Goal: Use online tool/utility

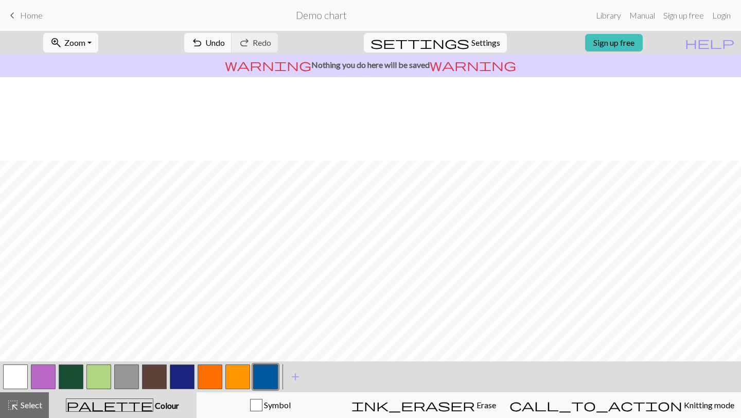
scroll to position [1779, 263]
click at [68, 349] on button "button" at bounding box center [71, 376] width 25 height 25
click at [19, 349] on button "button" at bounding box center [15, 376] width 25 height 25
click at [22, 349] on button "button" at bounding box center [15, 376] width 25 height 25
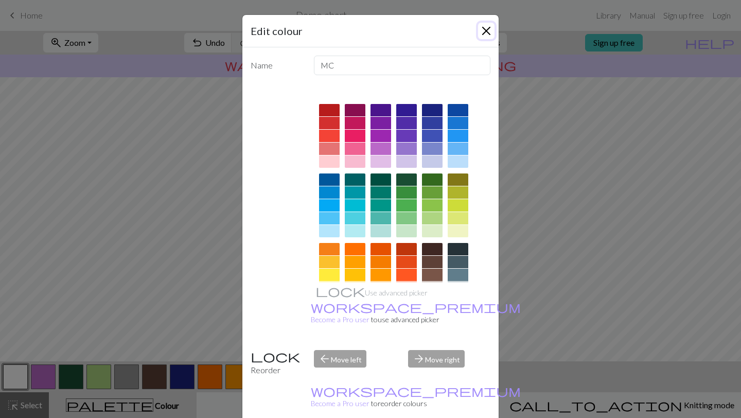
click at [355, 30] on button "Close" at bounding box center [486, 31] width 16 height 16
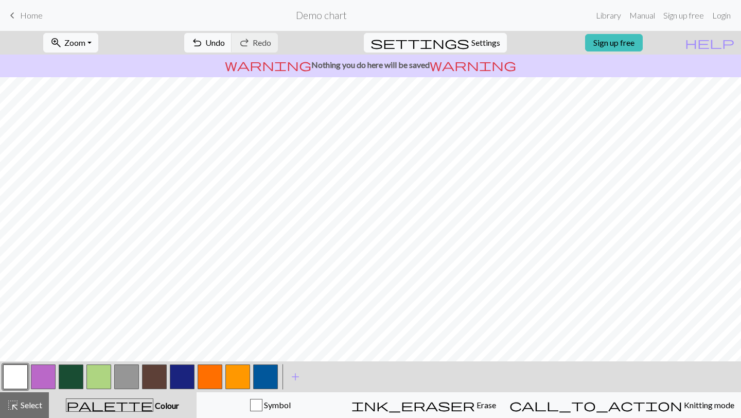
click at [72, 349] on button "button" at bounding box center [71, 376] width 25 height 25
click at [19, 349] on button "button" at bounding box center [15, 376] width 25 height 25
click at [78, 349] on button "button" at bounding box center [71, 376] width 25 height 25
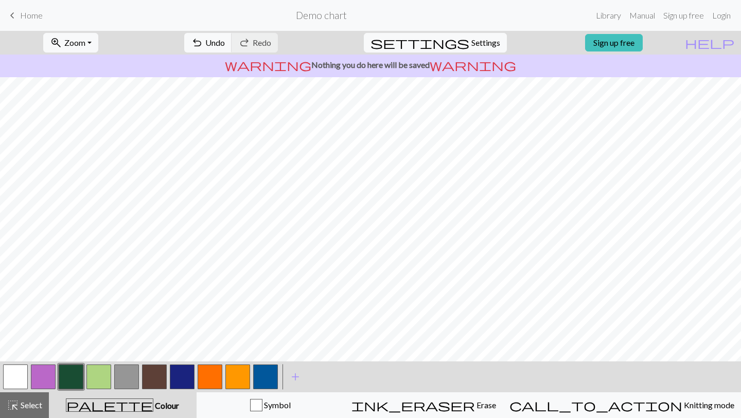
click at [15, 349] on button "button" at bounding box center [15, 376] width 25 height 25
click at [80, 349] on button "button" at bounding box center [71, 376] width 25 height 25
click at [11, 349] on button "button" at bounding box center [15, 376] width 25 height 25
click at [96, 349] on button "button" at bounding box center [98, 376] width 25 height 25
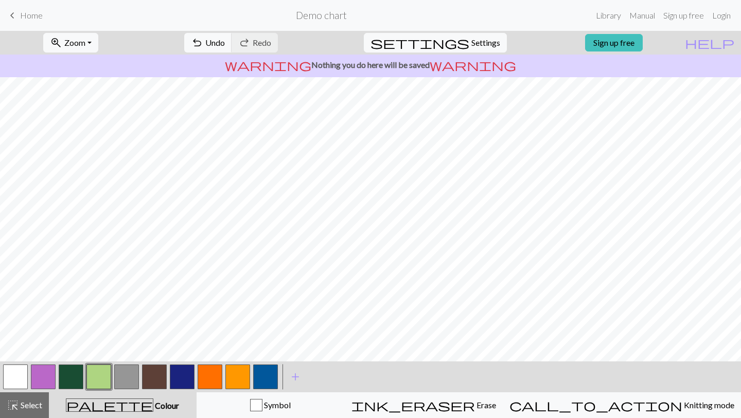
click at [21, 349] on button "button" at bounding box center [15, 376] width 25 height 25
